Goal: Task Accomplishment & Management: Manage account settings

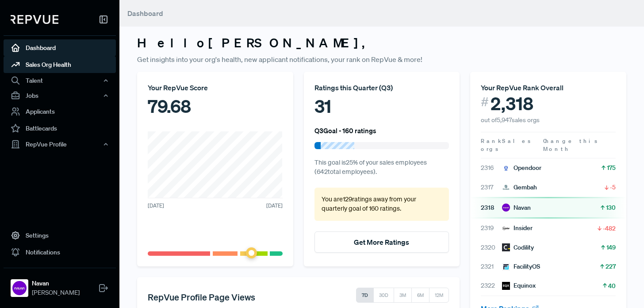
click at [53, 68] on link "Sales Org Health" at bounding box center [60, 64] width 112 height 17
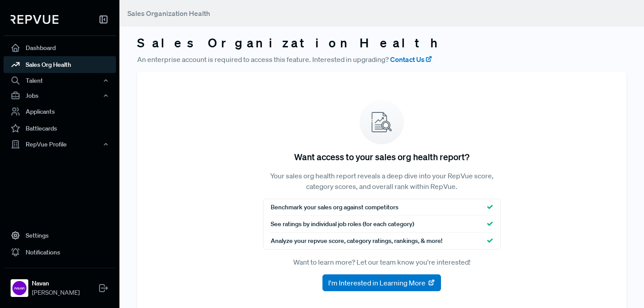
scroll to position [26, 0]
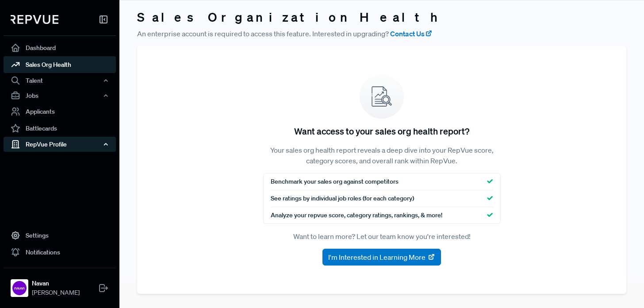
click at [49, 144] on div "RepVue Profile" at bounding box center [60, 144] width 112 height 15
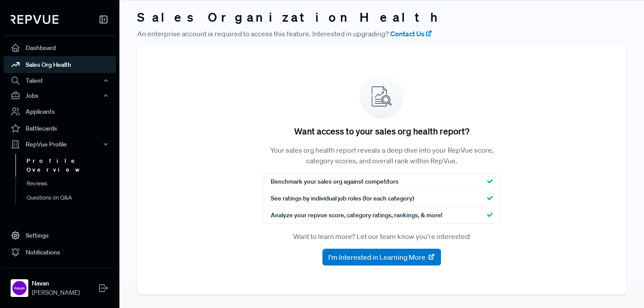
click at [50, 161] on link "Profile Overview" at bounding box center [71, 165] width 112 height 23
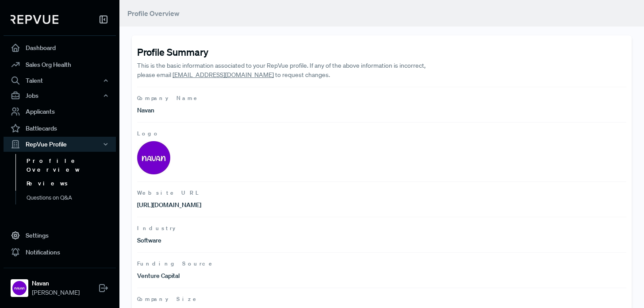
click at [46, 176] on link "Reviews" at bounding box center [71, 183] width 112 height 14
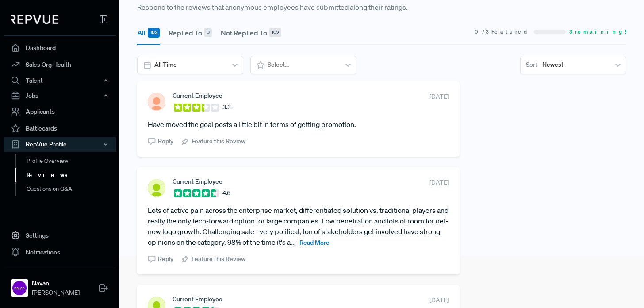
scroll to position [55, 0]
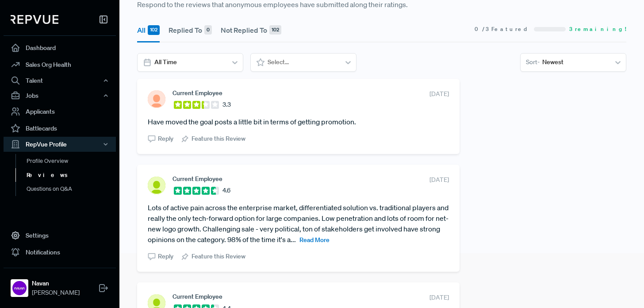
click at [329, 237] on span "Read More" at bounding box center [314, 240] width 30 height 8
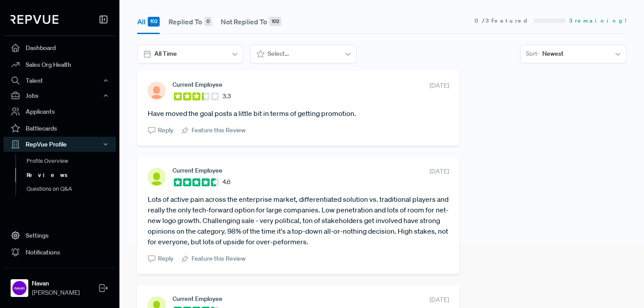
scroll to position [0, 0]
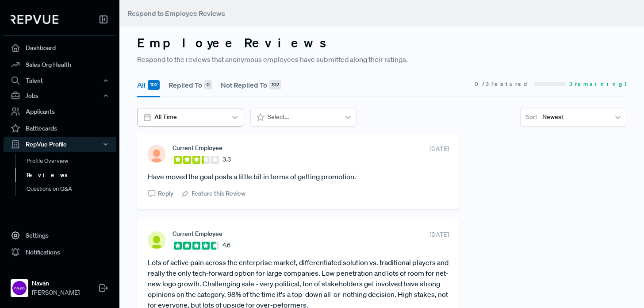
click at [215, 120] on div at bounding box center [189, 116] width 70 height 11
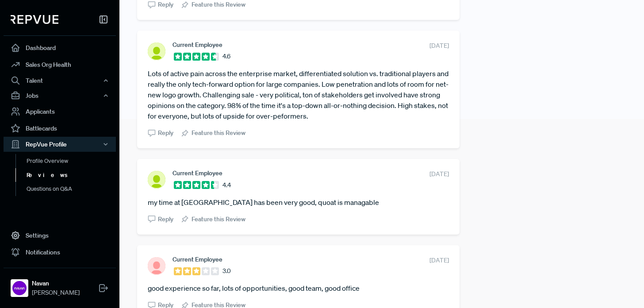
scroll to position [204, 0]
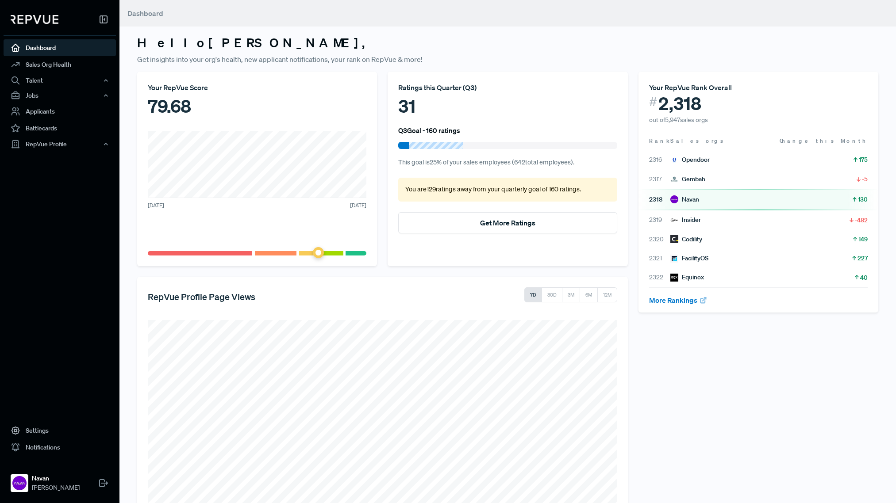
scroll to position [1, 0]
drag, startPoint x: 318, startPoint y: 253, endPoint x: 302, endPoint y: 233, distance: 26.1
click at [318, 253] on span at bounding box center [318, 251] width 11 height 11
drag, startPoint x: 170, startPoint y: 109, endPoint x: 179, endPoint y: 107, distance: 8.9
click at [175, 107] on div "79.68" at bounding box center [257, 105] width 218 height 27
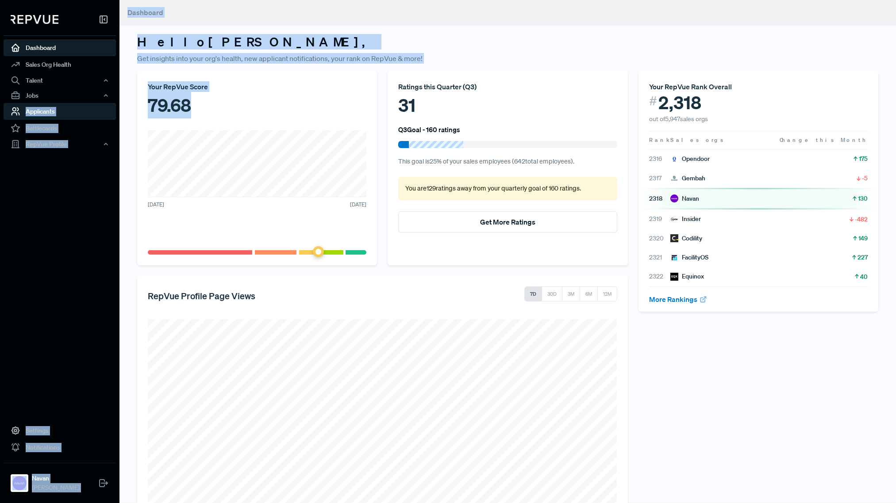
drag, startPoint x: 192, startPoint y: 106, endPoint x: 112, endPoint y: 103, distance: 80.1
click at [112, 103] on div "Dashboard Sales Org Health Talent Talent Data Talent Profiles Talent Competitor…" at bounding box center [448, 251] width 896 height 503
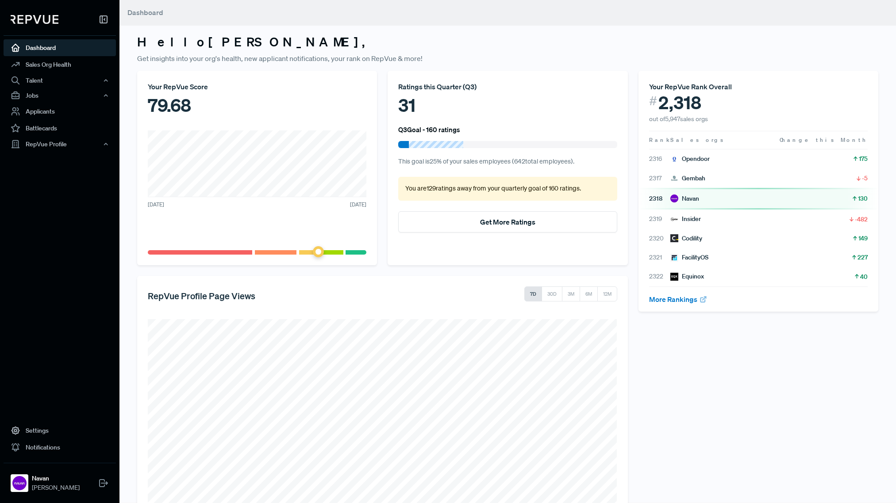
drag, startPoint x: 170, startPoint y: 106, endPoint x: 157, endPoint y: 106, distance: 12.4
click at [170, 106] on div "79.68" at bounding box center [257, 105] width 218 height 27
drag, startPoint x: 149, startPoint y: 105, endPoint x: 195, endPoint y: 107, distance: 45.6
click at [195, 107] on div "79.68" at bounding box center [257, 105] width 218 height 27
